Goal: Task Accomplishment & Management: Manage account settings

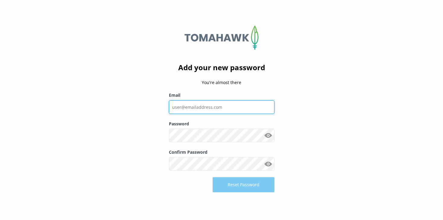
click at [202, 112] on input "Email" at bounding box center [222, 107] width 106 height 14
type input "[PERSON_NAME][EMAIL_ADDRESS][DOMAIN_NAME]"
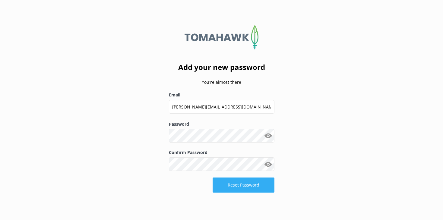
click at [242, 183] on button "Reset Password" at bounding box center [244, 185] width 62 height 15
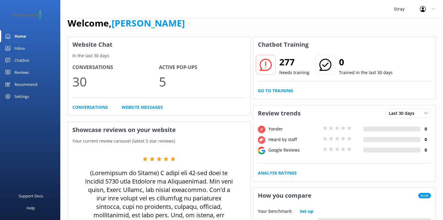
scroll to position [12, 0]
